Goal: Transaction & Acquisition: Download file/media

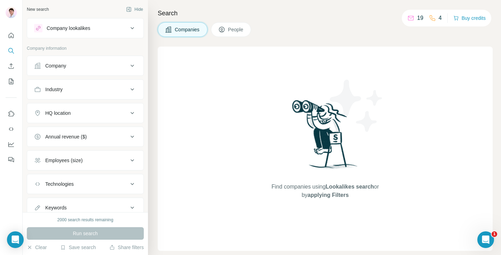
click at [107, 28] on div "Company lookalikes" at bounding box center [81, 28] width 94 height 8
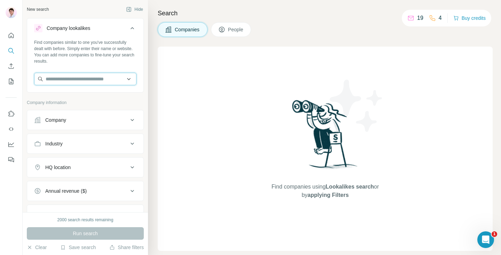
click at [93, 77] on input "text" at bounding box center [85, 79] width 102 height 13
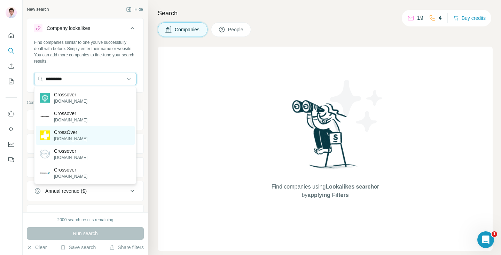
type input "*********"
click at [78, 139] on p "[DOMAIN_NAME]" at bounding box center [70, 139] width 33 height 6
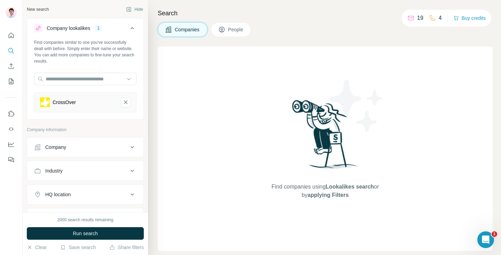
scroll to position [27, 0]
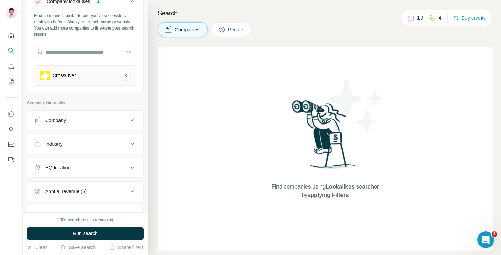
click at [110, 165] on div "HQ location" at bounding box center [81, 167] width 94 height 7
click at [98, 182] on input "text" at bounding box center [85, 185] width 102 height 13
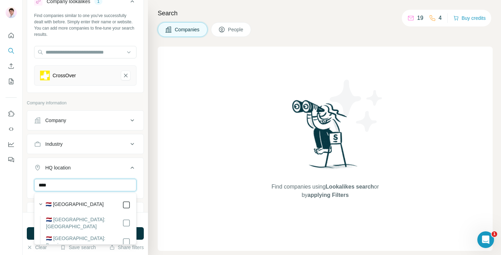
type input "****"
click at [150, 181] on div "Search Companies People Find companies using Lookalikes search or by applying F…" at bounding box center [324, 127] width 353 height 255
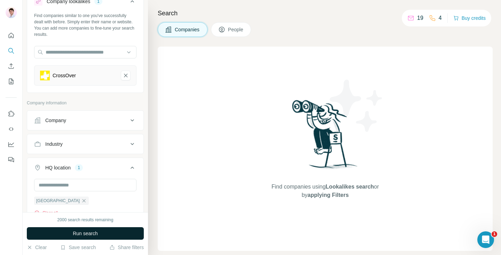
click at [125, 232] on button "Run search" at bounding box center [85, 233] width 117 height 13
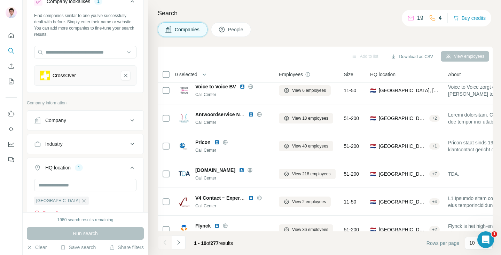
scroll to position [130, 0]
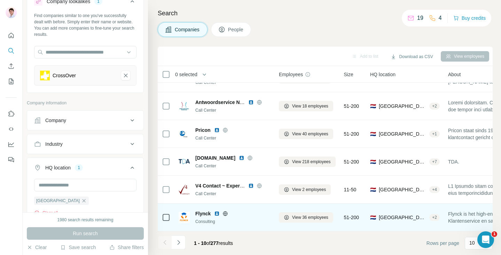
click at [219, 214] on img at bounding box center [217, 214] width 6 height 6
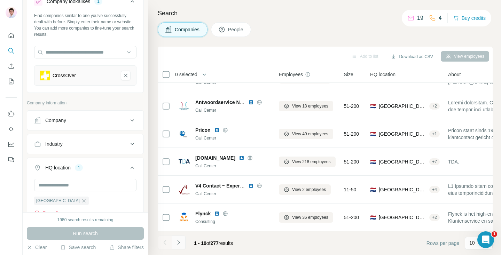
click at [182, 246] on button "Navigate to next page" at bounding box center [179, 243] width 14 height 14
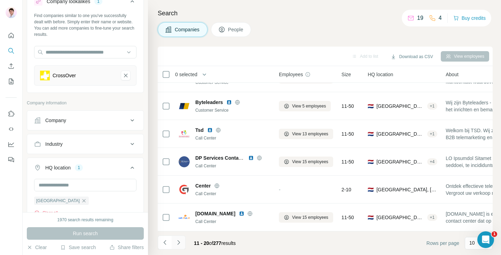
click at [177, 249] on button "Navigate to next page" at bounding box center [179, 243] width 14 height 14
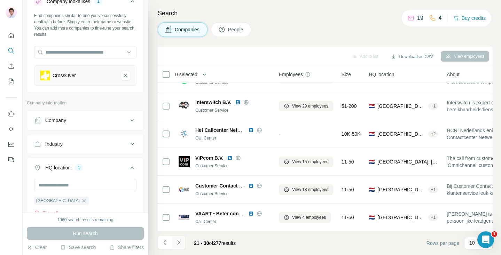
click at [179, 240] on icon "Navigate to next page" at bounding box center [178, 242] width 7 height 7
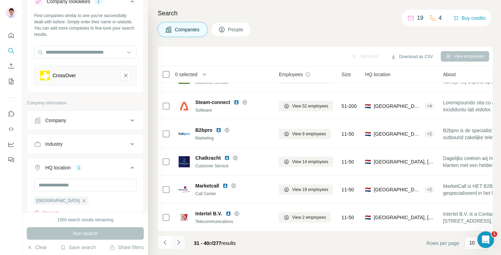
click at [179, 247] on button "Navigate to next page" at bounding box center [179, 243] width 14 height 14
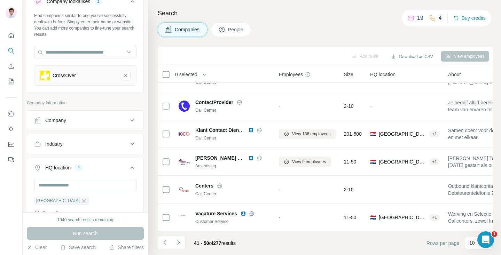
click at [178, 246] on icon "Navigate to next page" at bounding box center [178, 242] width 7 height 7
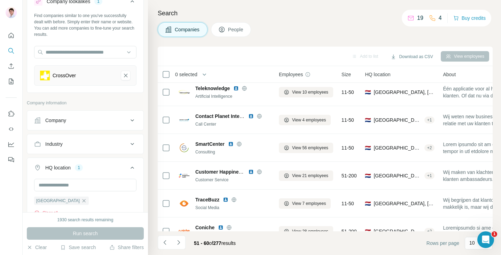
scroll to position [0, 0]
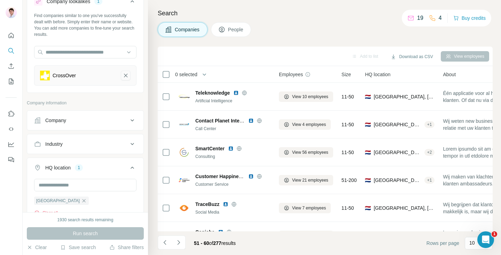
click at [124, 79] on button "CrossOver-remove-button" at bounding box center [126, 76] width 10 height 10
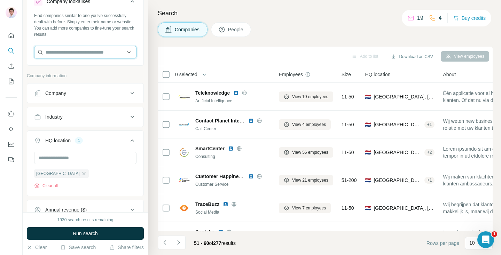
click at [87, 55] on input "text" at bounding box center [85, 52] width 102 height 13
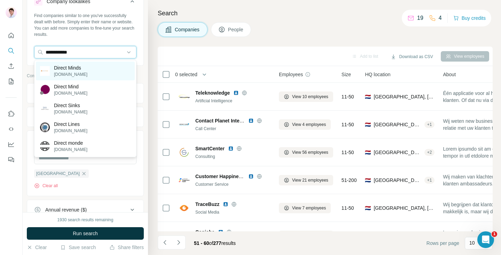
type input "**********"
click at [94, 68] on div "Direct Minds [DOMAIN_NAME]" at bounding box center [85, 71] width 99 height 19
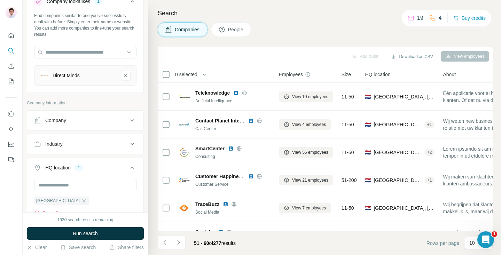
click at [113, 232] on button "Run search" at bounding box center [85, 233] width 117 height 13
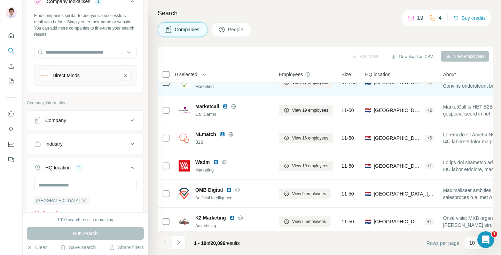
scroll to position [130, 0]
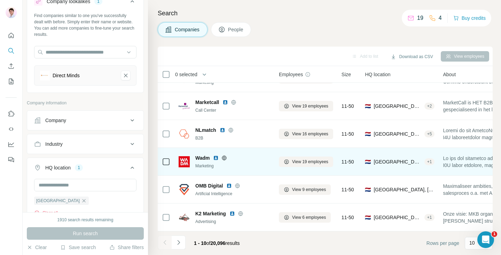
click at [218, 159] on img at bounding box center [216, 158] width 6 height 6
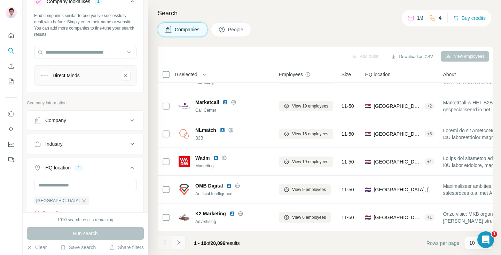
click at [180, 243] on icon "Navigate to next page" at bounding box center [178, 242] width 7 height 7
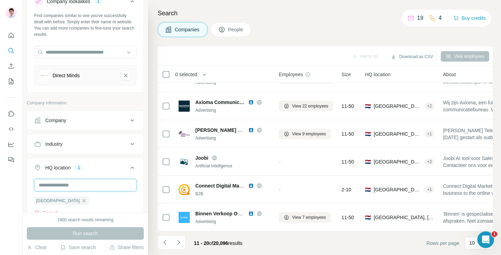
click at [103, 187] on input "text" at bounding box center [85, 185] width 102 height 13
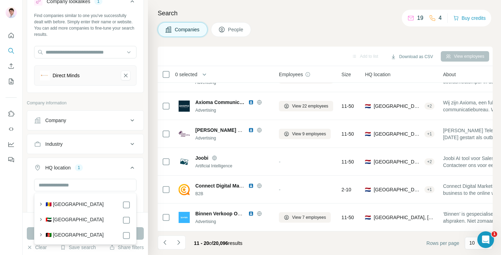
click at [148, 165] on div "Search Companies People Add to list Download as CSV View employees 0 selected C…" at bounding box center [324, 127] width 353 height 255
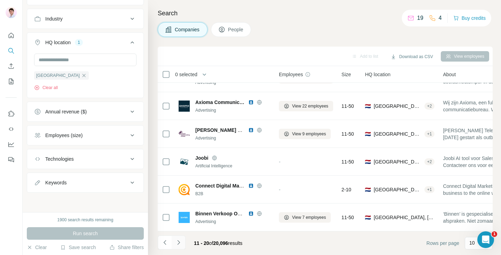
click at [181, 242] on icon "Navigate to next page" at bounding box center [178, 242] width 7 height 7
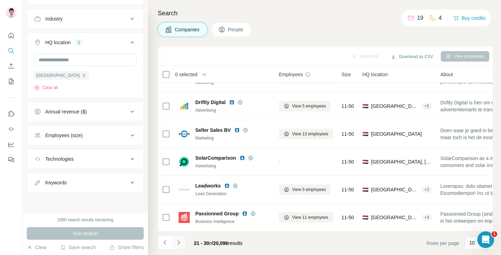
click at [178, 244] on icon "Navigate to next page" at bounding box center [178, 242] width 2 height 5
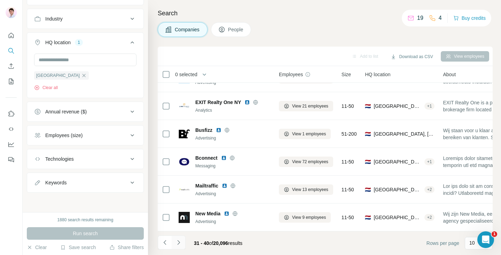
click at [177, 248] on button "Navigate to next page" at bounding box center [179, 243] width 14 height 14
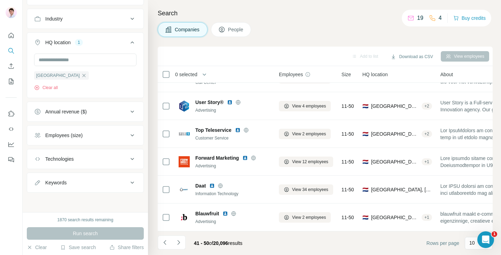
scroll to position [0, 0]
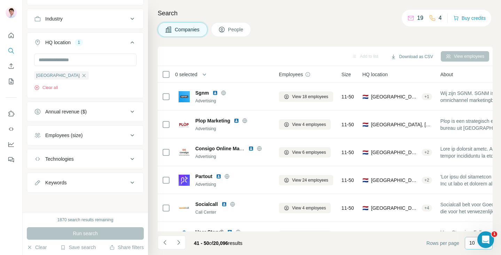
click at [471, 245] on p "10" at bounding box center [472, 242] width 6 height 7
click at [478, 194] on div "60" at bounding box center [478, 190] width 24 height 13
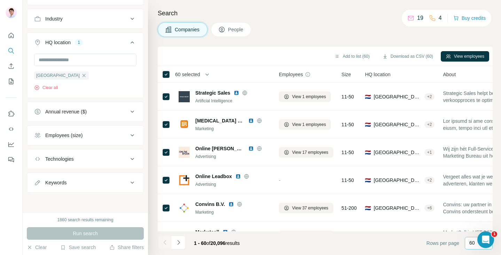
click at [200, 72] on span "60 selected" at bounding box center [187, 74] width 25 height 7
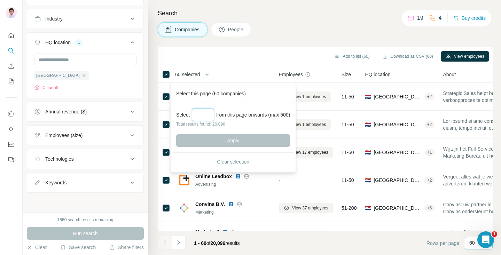
click at [209, 114] on input "Select a number (up to 500)" at bounding box center [203, 115] width 22 height 13
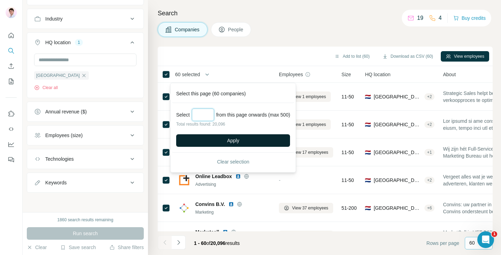
type input "***"
click at [251, 135] on button "Apply" at bounding box center [233, 140] width 114 height 13
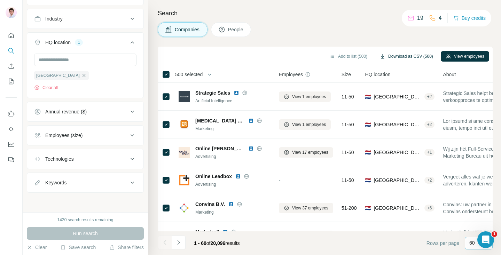
click at [412, 55] on button "Download as CSV (500)" at bounding box center [406, 56] width 63 height 10
click at [293, 53] on div "Add to list (500) Download as CSV (500) View employees" at bounding box center [325, 56] width 328 height 12
